Goal: Task Accomplishment & Management: Use online tool/utility

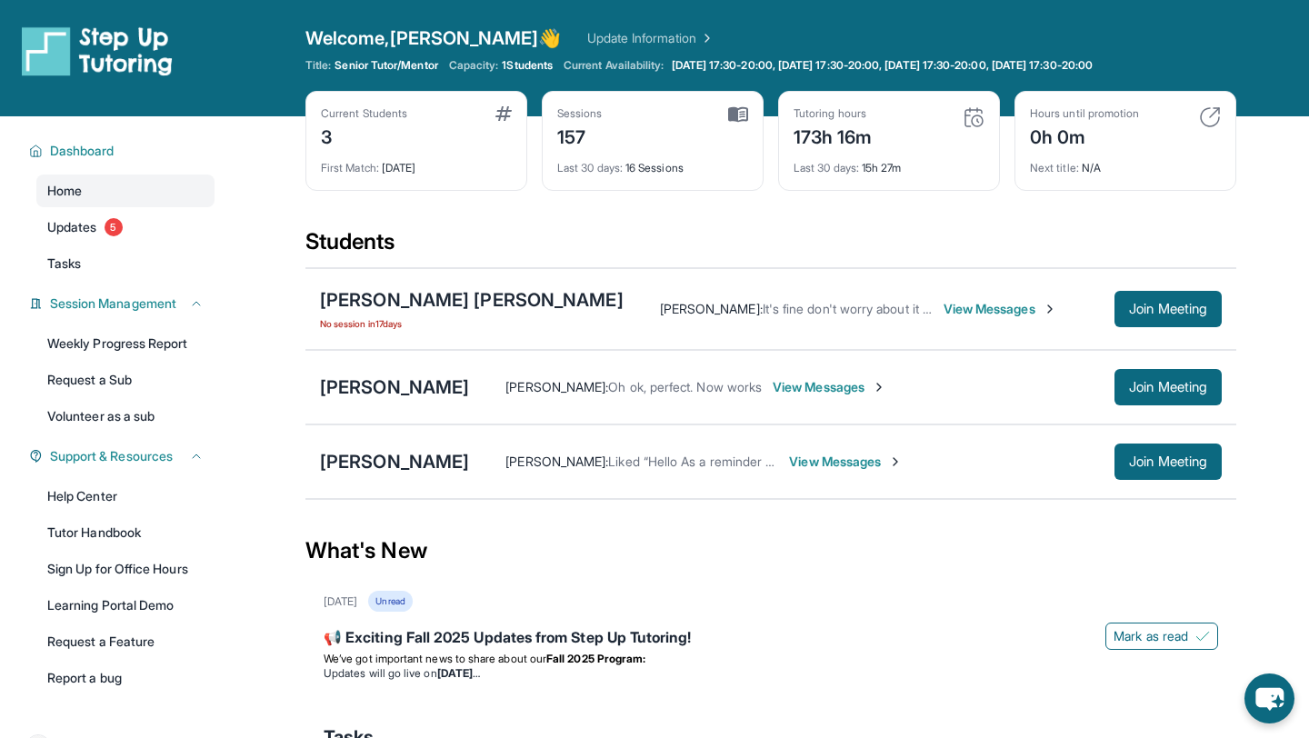
click at [385, 475] on div "[PERSON_NAME] [PERSON_NAME] : Liked “Hello As a reminder we have. a session [DA…" at bounding box center [770, 461] width 931 height 75
click at [416, 451] on div "[PERSON_NAME]" at bounding box center [394, 461] width 149 height 25
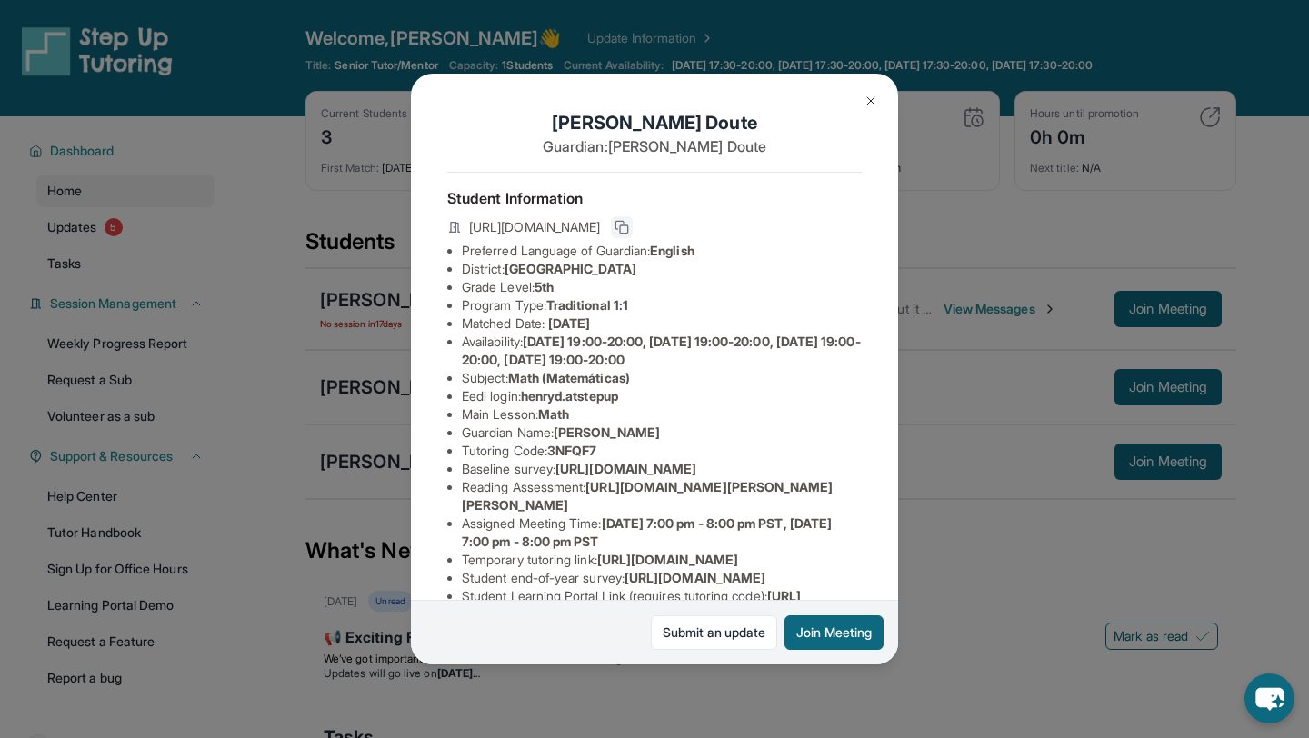
click at [629, 230] on icon at bounding box center [621, 227] width 15 height 15
click at [870, 96] on img at bounding box center [870, 101] width 15 height 15
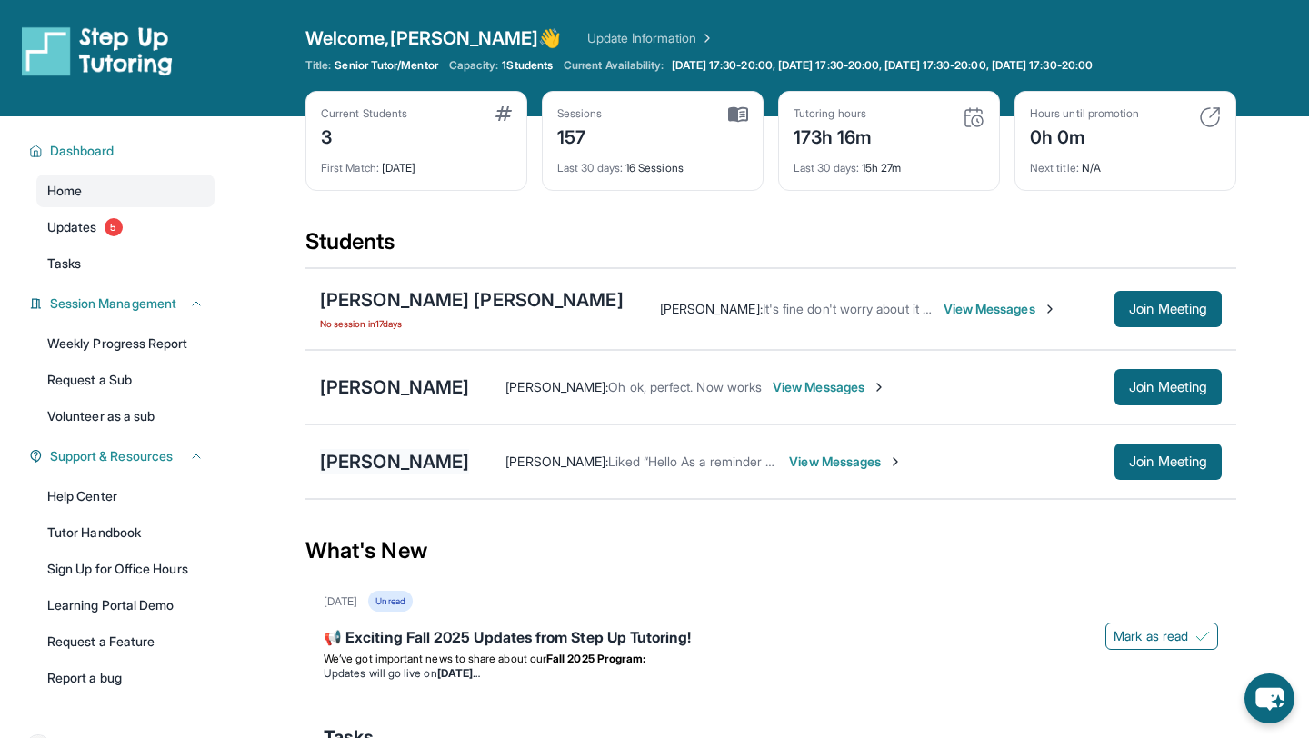
click at [389, 457] on div "[PERSON_NAME]" at bounding box center [394, 461] width 149 height 25
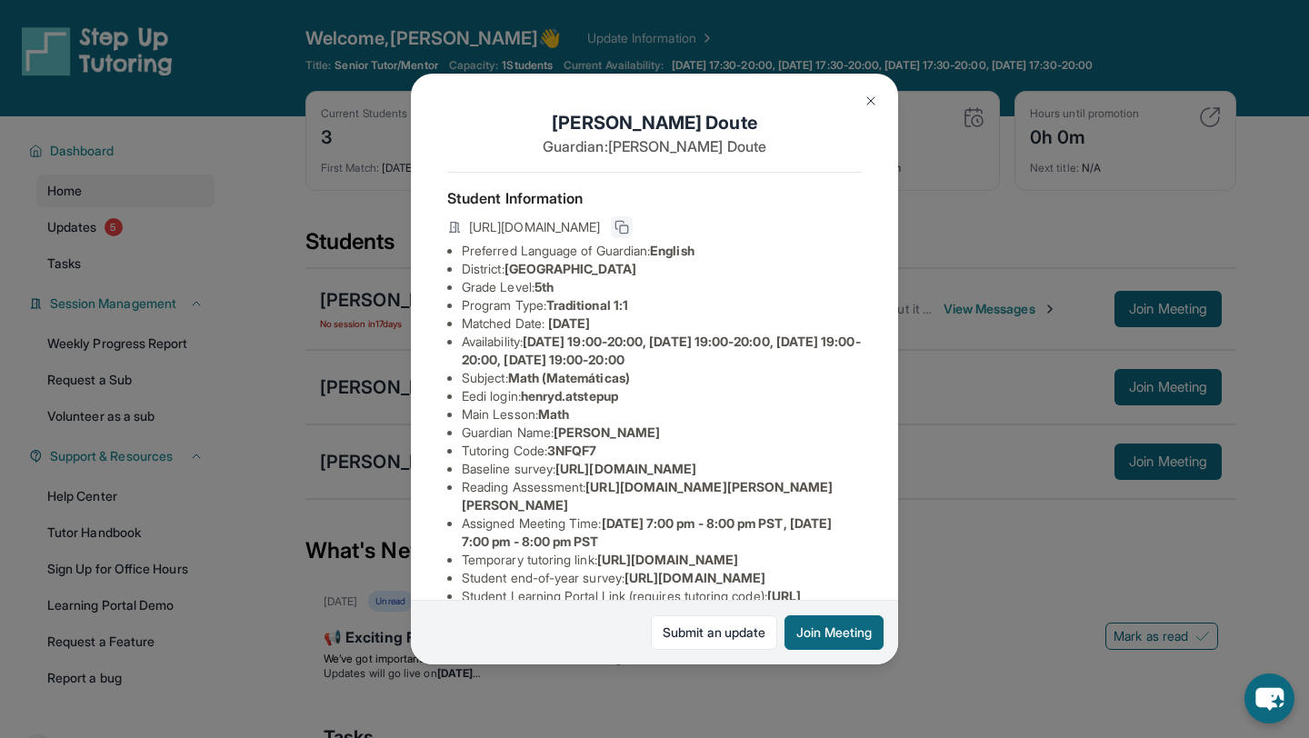
click at [633, 223] on button at bounding box center [622, 227] width 22 height 22
click at [871, 95] on img at bounding box center [870, 101] width 15 height 15
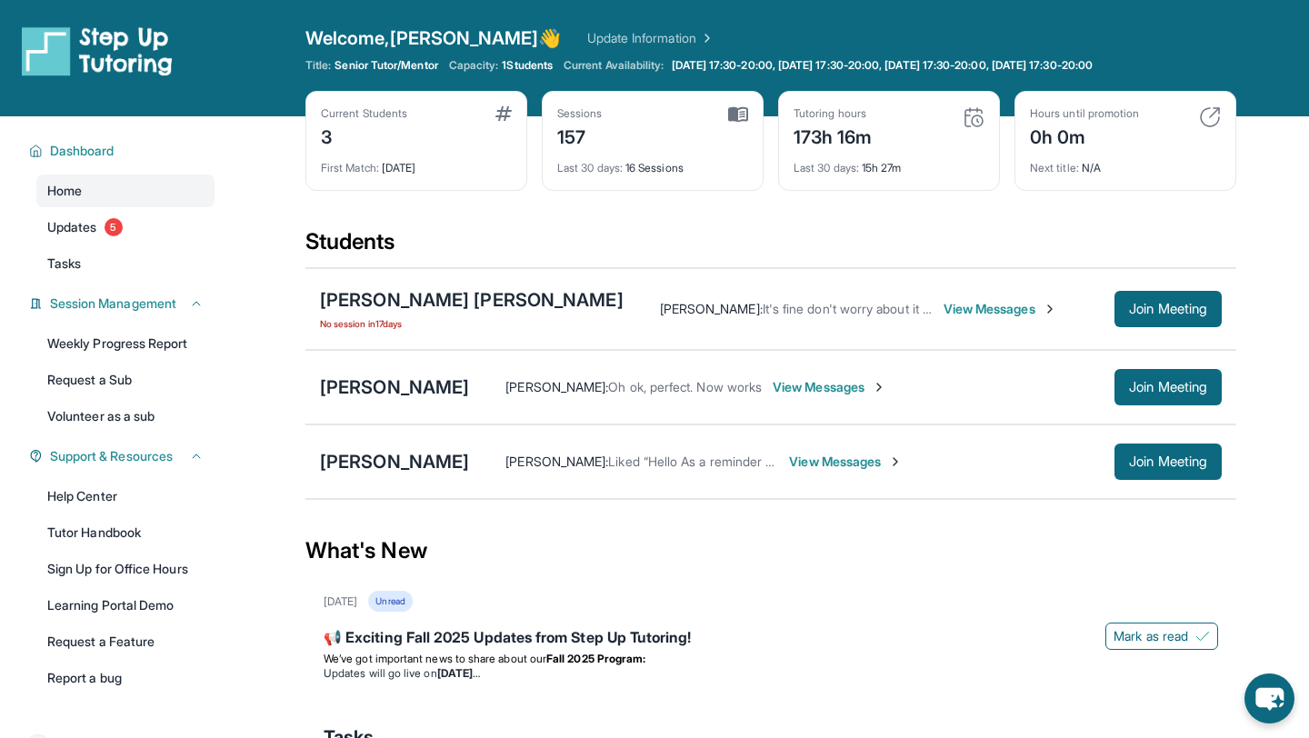
click at [1228, 460] on div "Henry Doute Vivian Doute : Liked “Hello As a reminder we have. a session today …" at bounding box center [770, 461] width 931 height 75
click at [1188, 456] on span "Join Meeting" at bounding box center [1168, 461] width 78 height 11
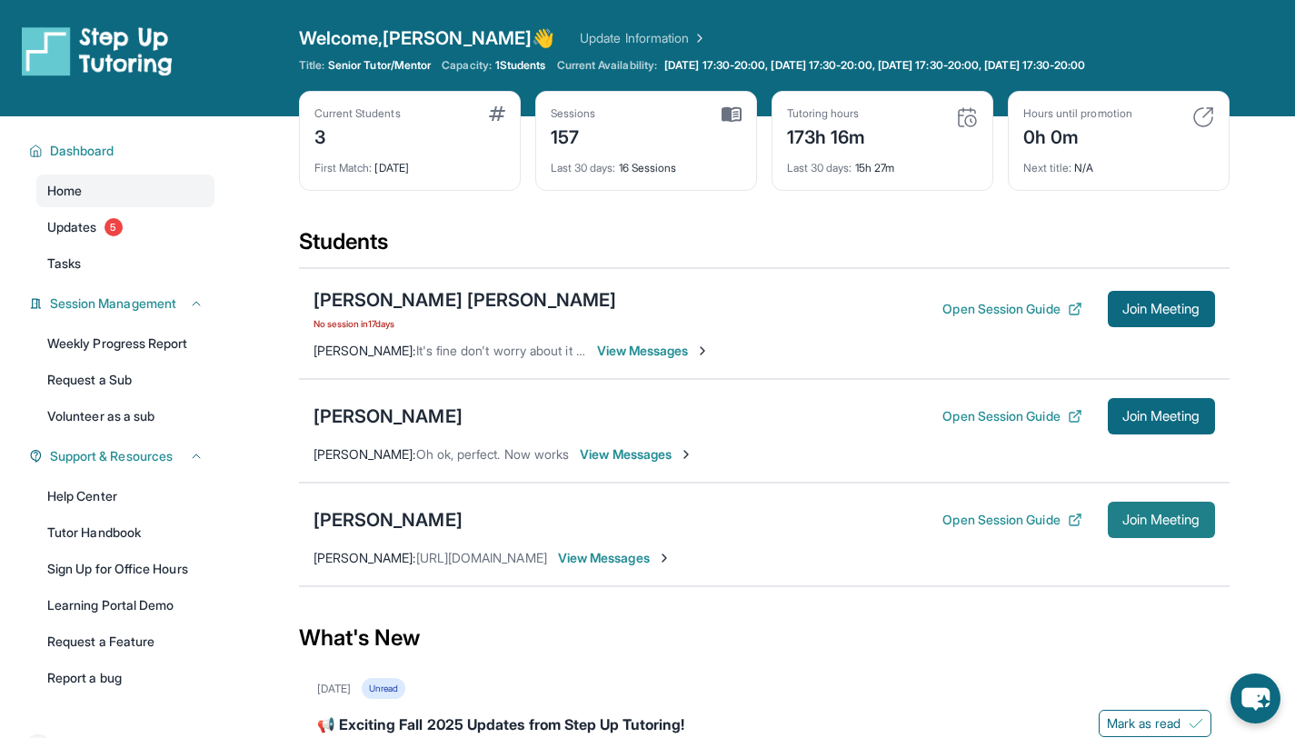
click at [1122, 524] on span "Join Meeting" at bounding box center [1161, 519] width 78 height 11
